Goal: Task Accomplishment & Management: Complete application form

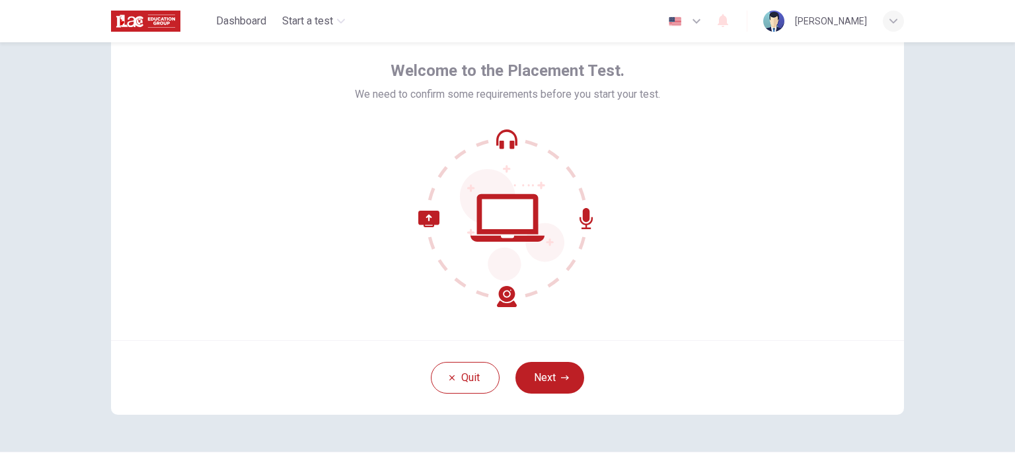
scroll to position [55, 0]
click at [547, 380] on button "Next" at bounding box center [550, 380] width 69 height 32
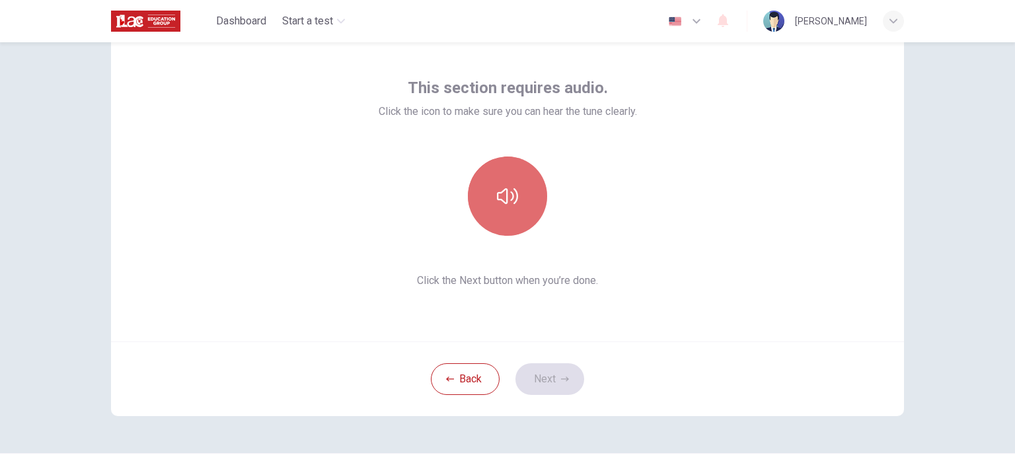
click at [516, 208] on button "button" at bounding box center [507, 196] width 79 height 79
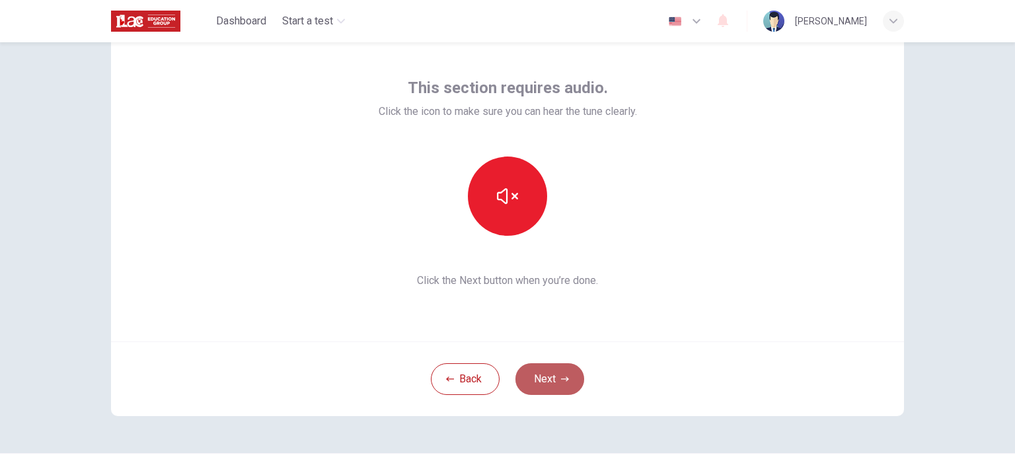
click at [549, 375] on button "Next" at bounding box center [550, 380] width 69 height 32
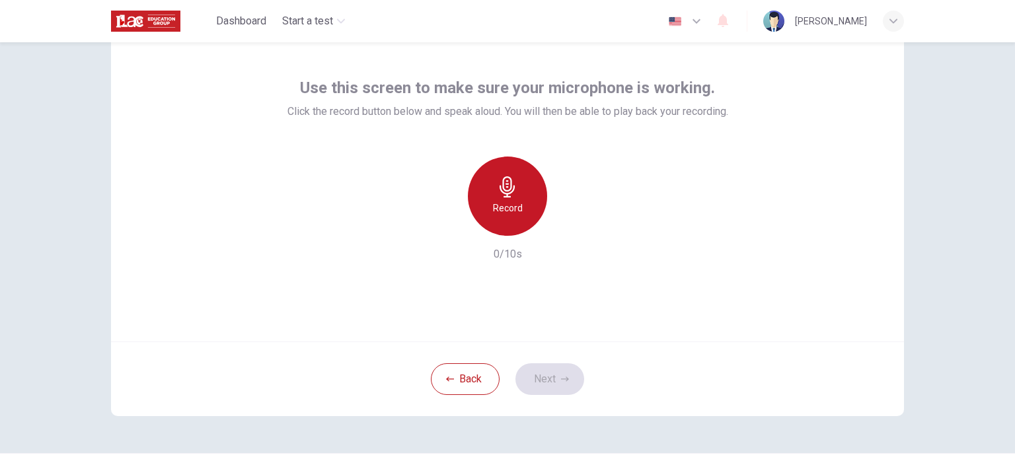
click at [514, 204] on h6 "Record" at bounding box center [508, 208] width 30 height 16
click at [514, 204] on div "Stop" at bounding box center [507, 196] width 79 height 79
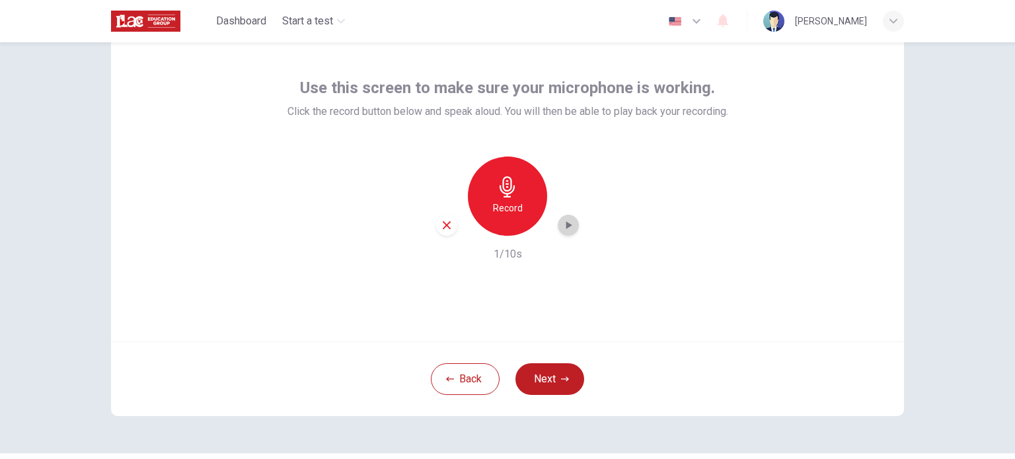
click at [565, 229] on icon "button" at bounding box center [568, 225] width 13 height 13
click at [442, 229] on icon "button" at bounding box center [447, 225] width 12 height 12
click at [506, 198] on div "Record" at bounding box center [507, 196] width 79 height 79
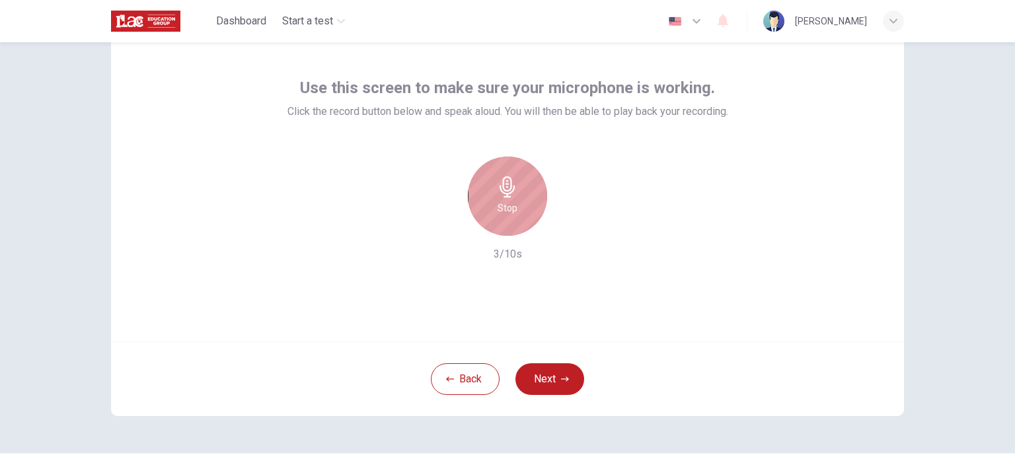
click at [506, 198] on div "Stop" at bounding box center [507, 196] width 79 height 79
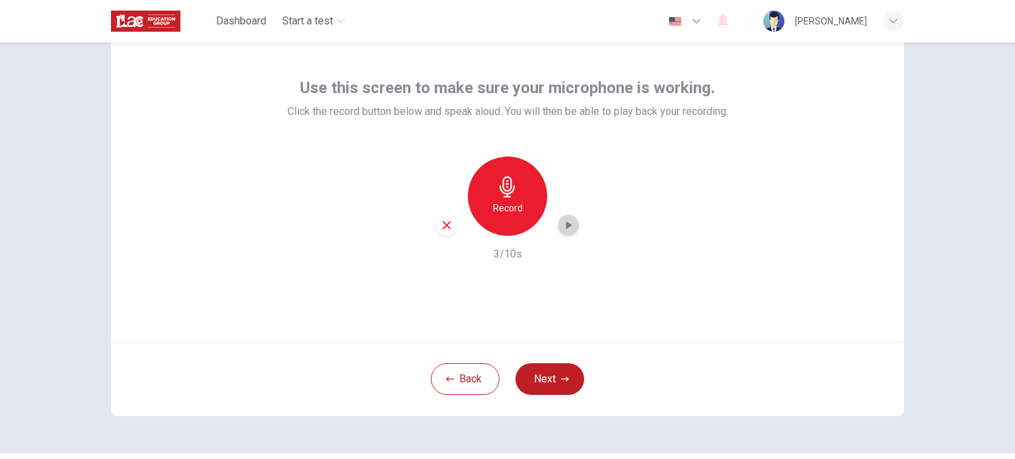
click at [562, 225] on icon "button" at bounding box center [568, 225] width 13 height 13
click at [553, 387] on button "Next" at bounding box center [550, 380] width 69 height 32
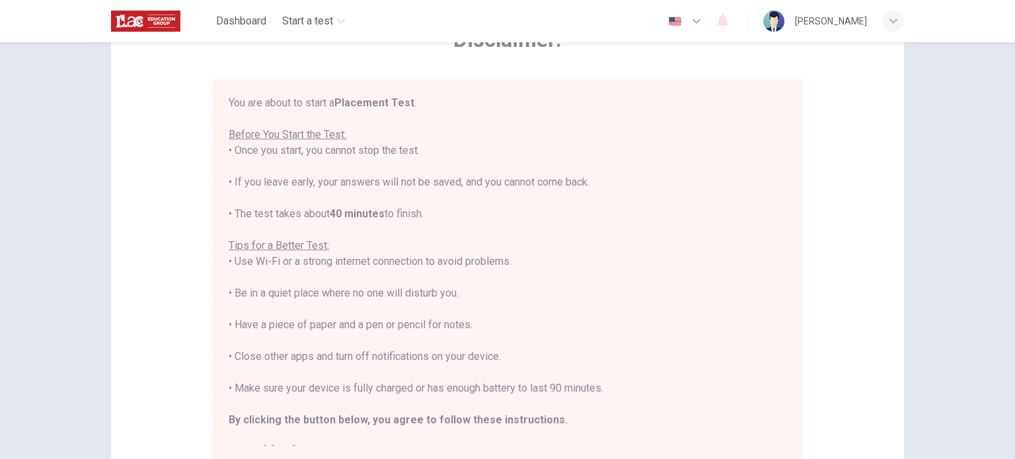
scroll to position [93, 0]
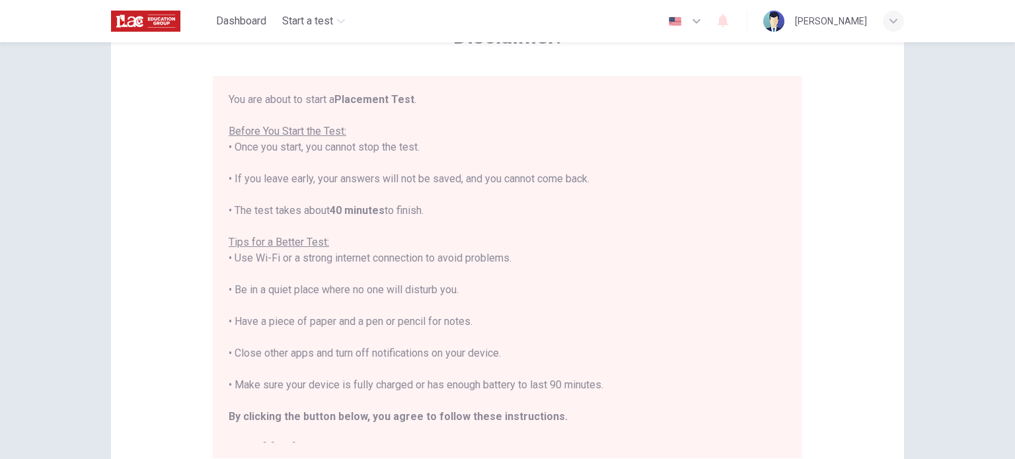
drag, startPoint x: 604, startPoint y: 386, endPoint x: 222, endPoint y: 387, distance: 381.4
click at [222, 387] on div "You are about to start a Placement Test . Before You Start the Test: • Once you…" at bounding box center [508, 267] width 590 height 383
copy div "• Make sure your device is fully charged or has enough battery to last 90 minut…"
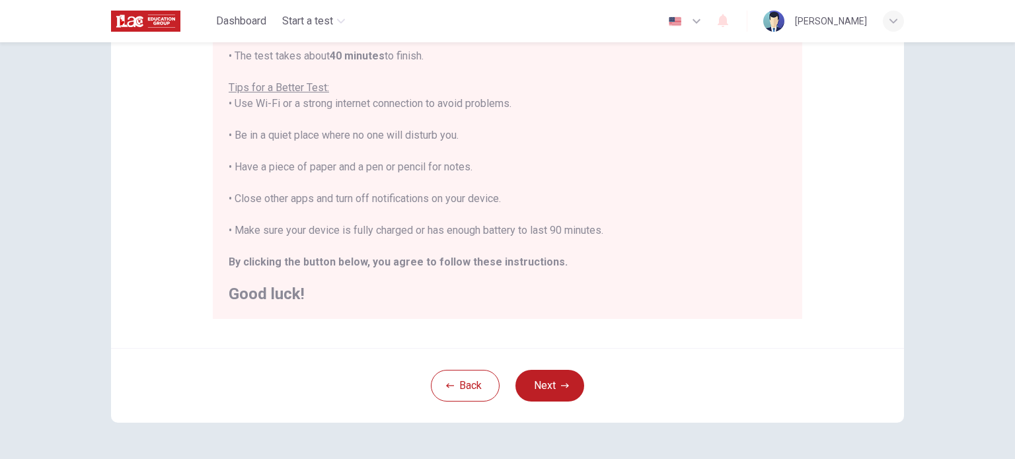
scroll to position [235, 0]
click at [561, 381] on icon "button" at bounding box center [565, 383] width 8 height 8
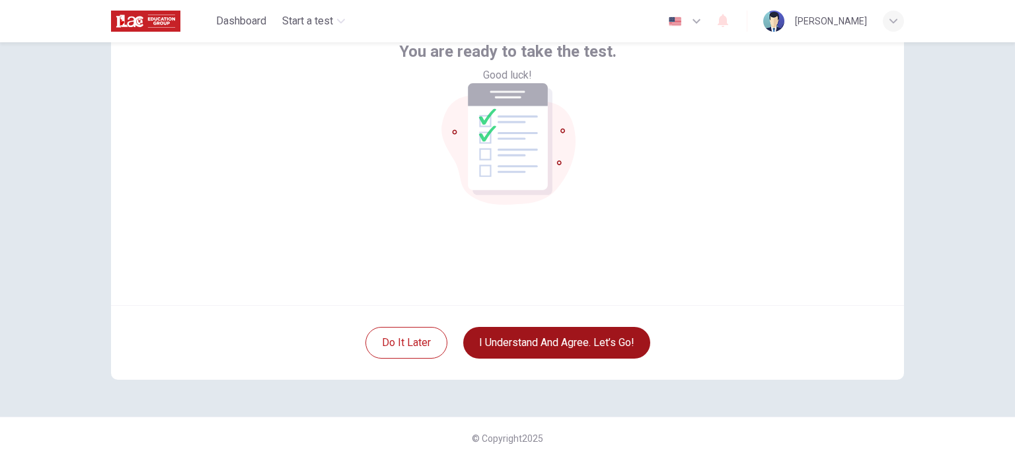
scroll to position [91, 0]
click at [824, 194] on div "You are ready to take the test. Good luck!" at bounding box center [507, 147] width 793 height 317
click at [587, 345] on button "I understand and agree. Let’s go!" at bounding box center [556, 344] width 187 height 32
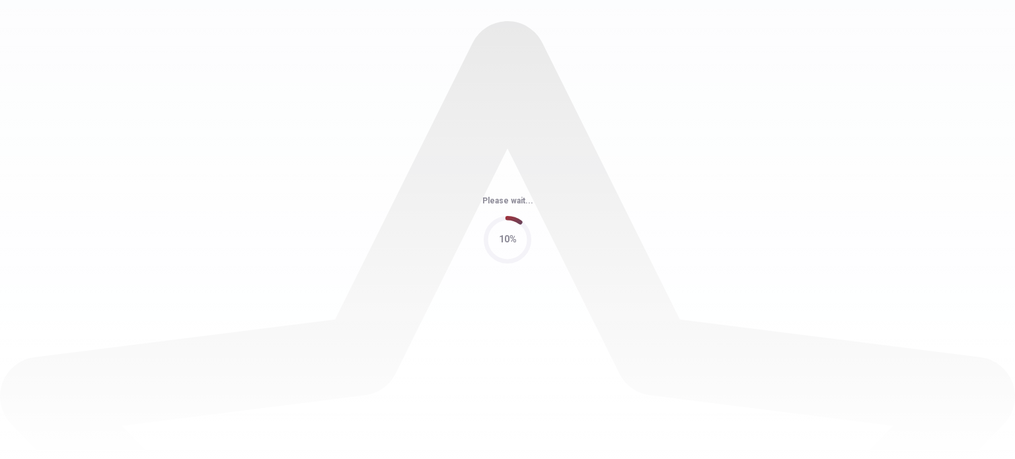
scroll to position [0, 0]
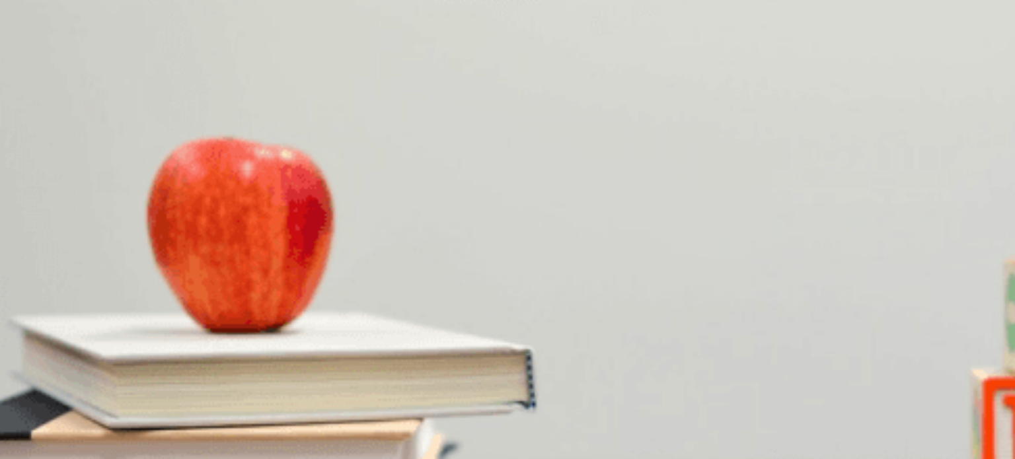
scroll to position [981, 0]
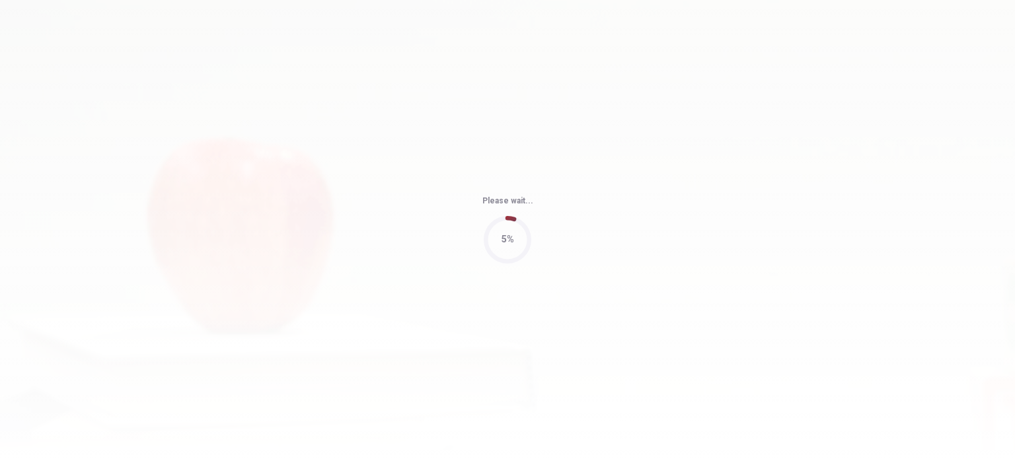
type input "79"
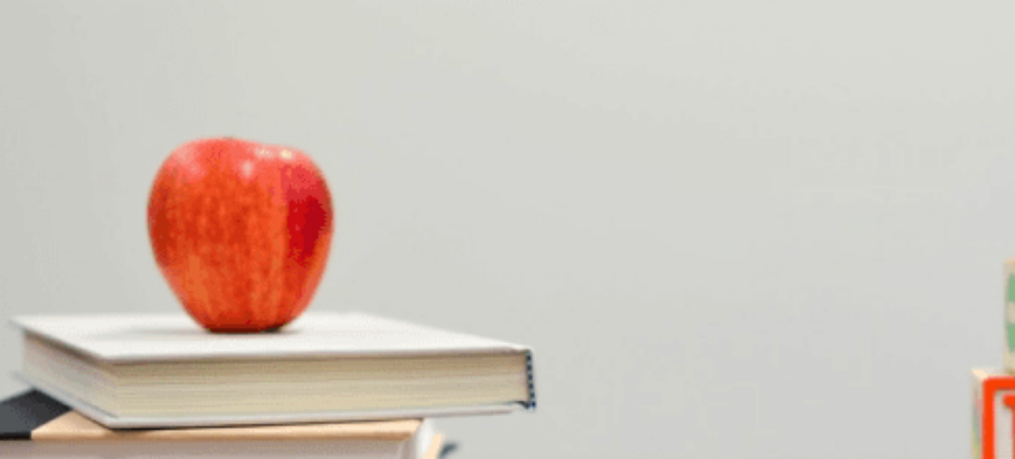
scroll to position [284, 0]
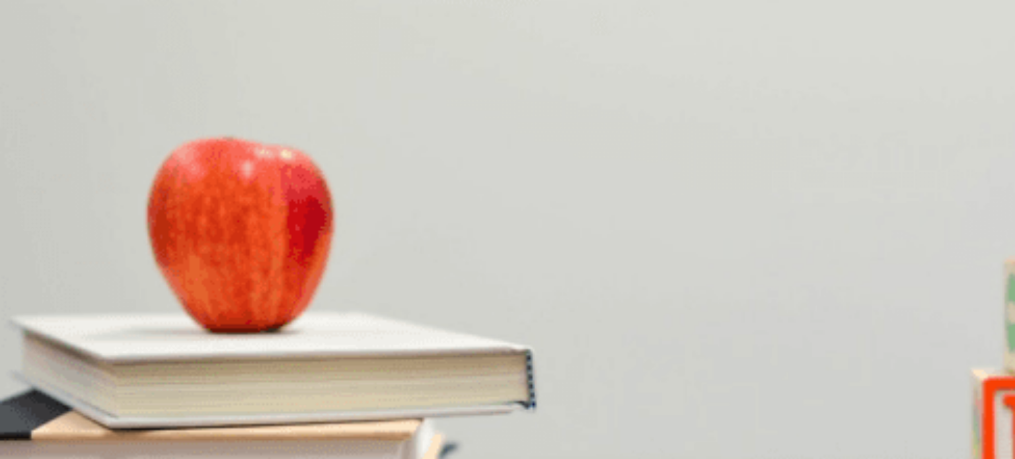
scroll to position [32, 0]
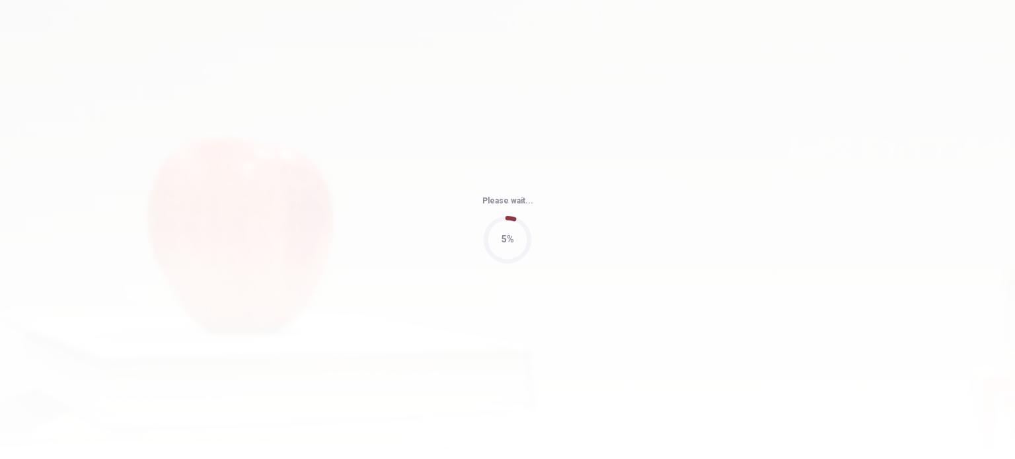
type input "99"
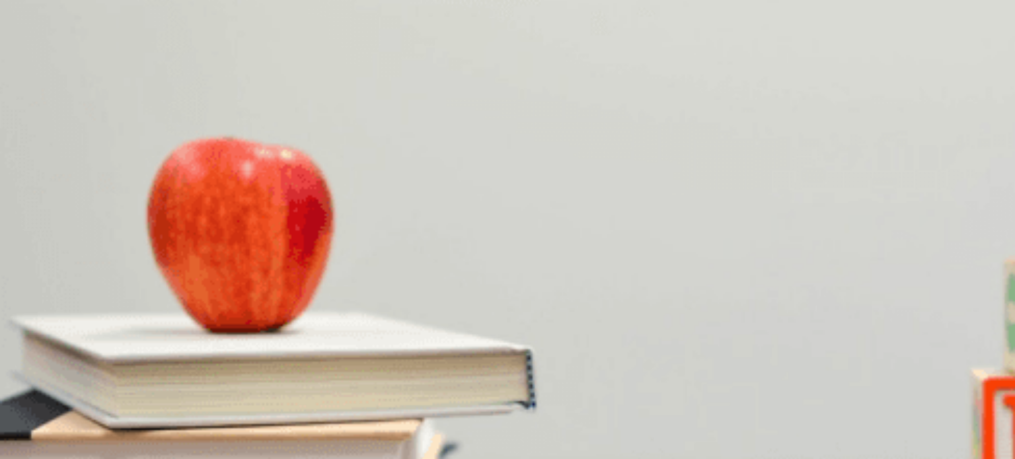
scroll to position [75, 0]
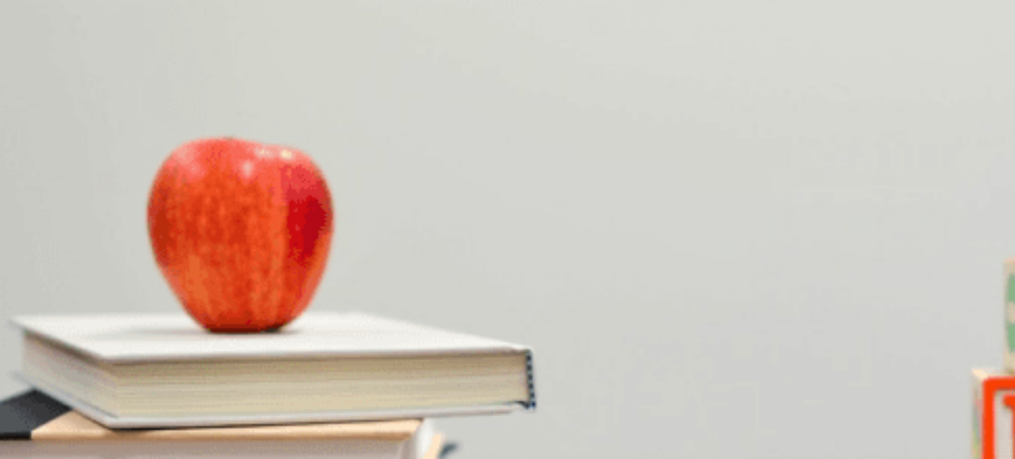
scroll to position [1227, 0]
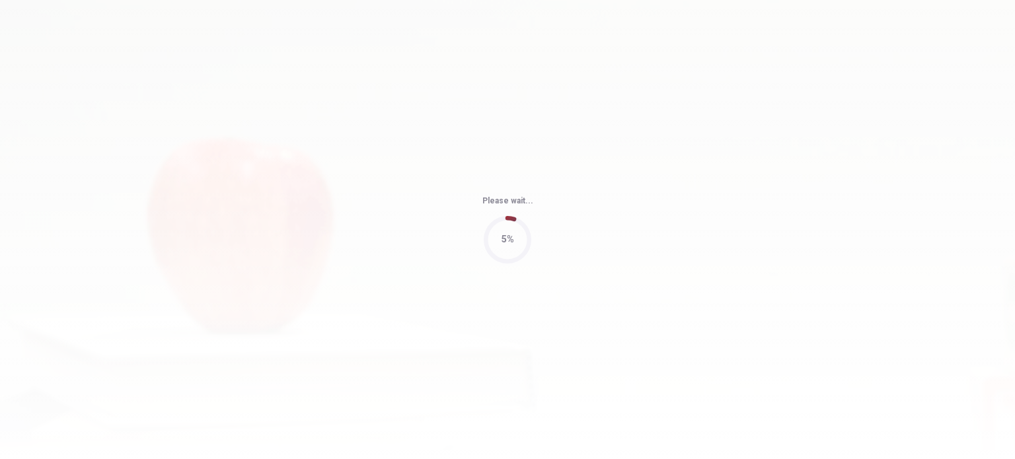
type input "71"
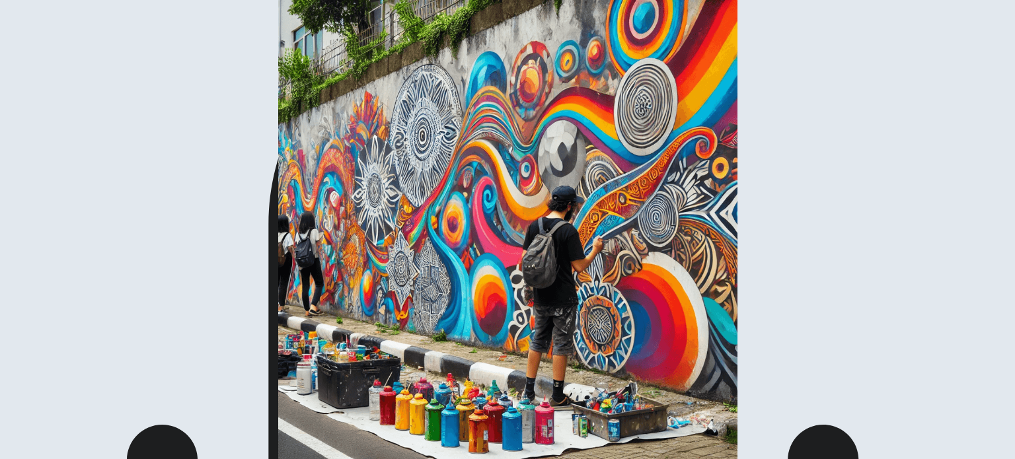
scroll to position [122, 0]
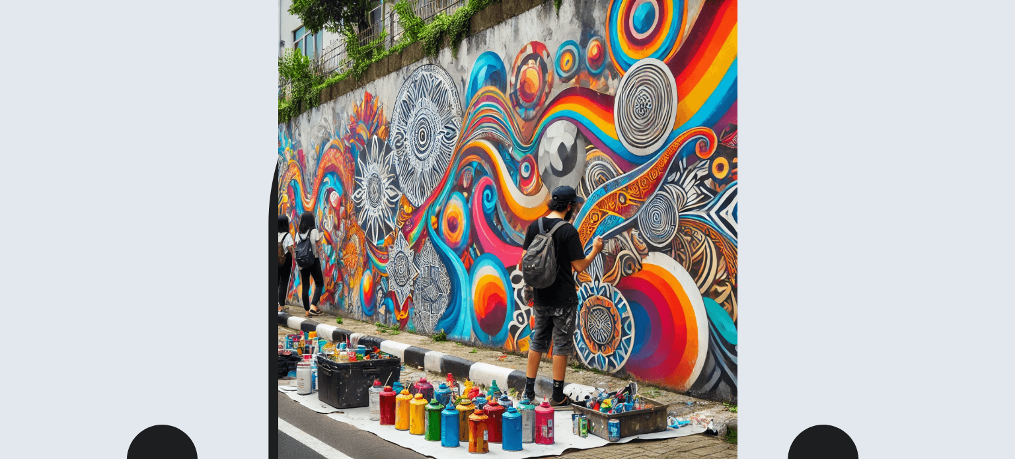
click at [320, 308] on img at bounding box center [507, 229] width 1015 height 459
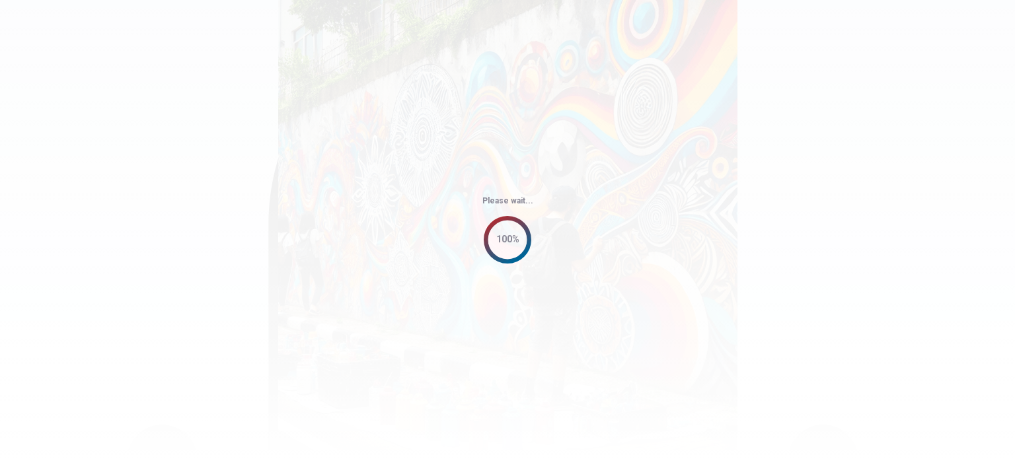
scroll to position [0, 0]
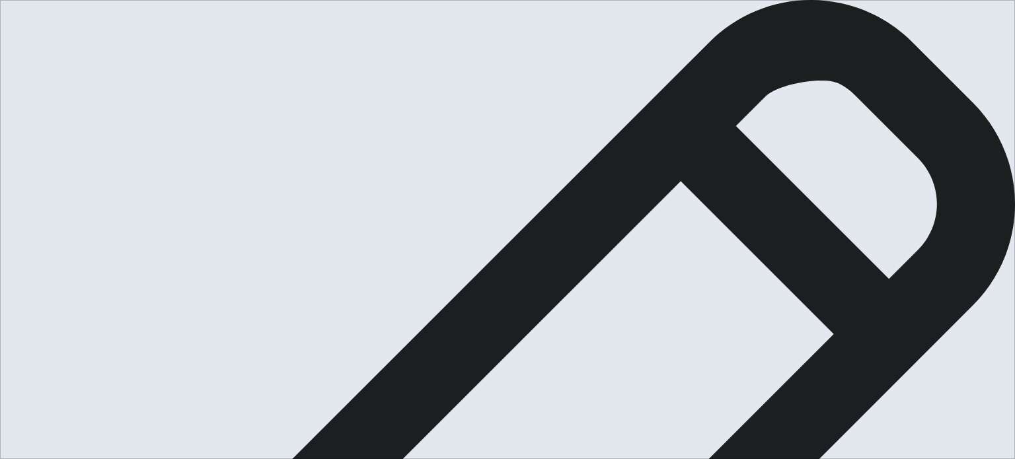
type textarea "On the weekends I like go to at the park with my niece, because we love nature,…"
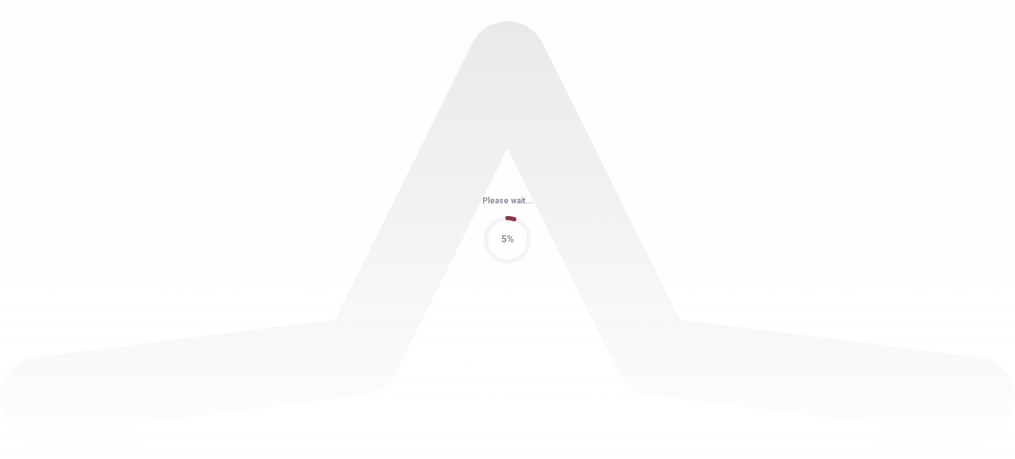
scroll to position [0, 0]
